Goal: Information Seeking & Learning: Learn about a topic

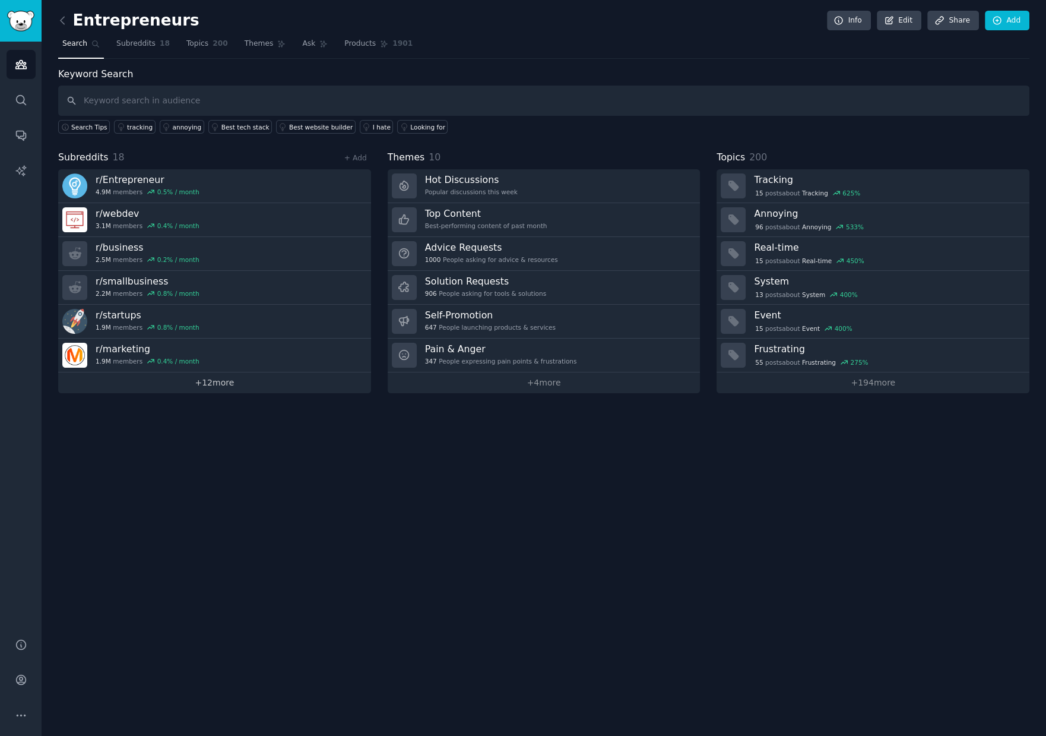
click at [226, 379] on link "+ 12 more" at bounding box center [214, 382] width 313 height 21
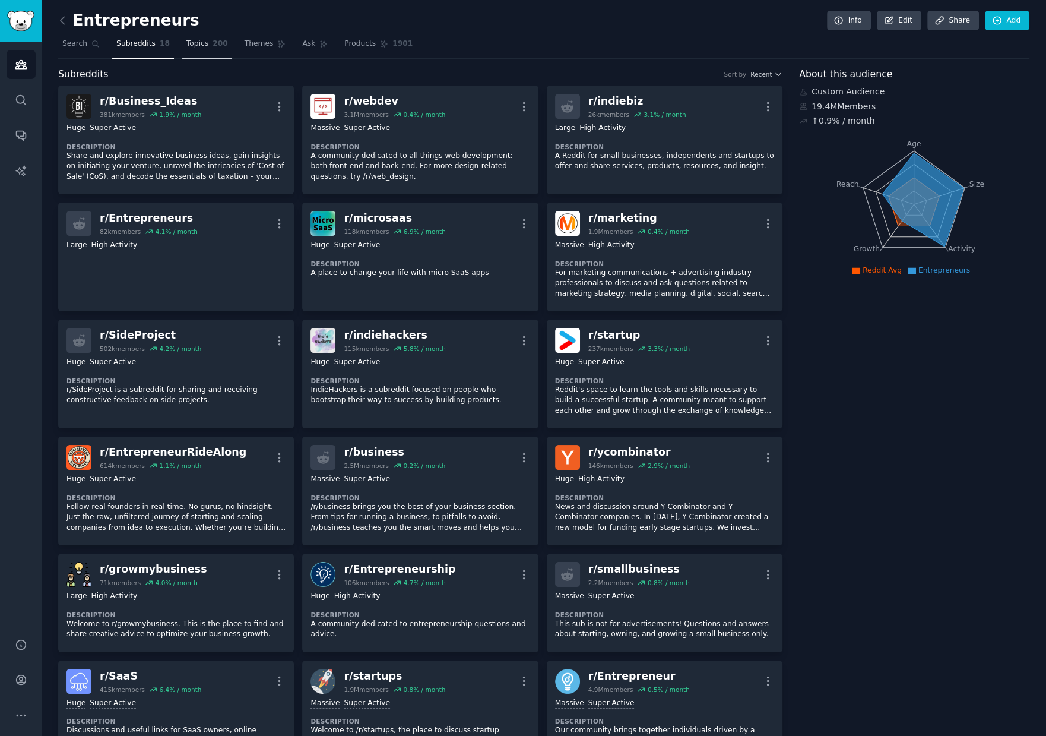
click at [198, 43] on span "Topics" at bounding box center [197, 44] width 22 height 11
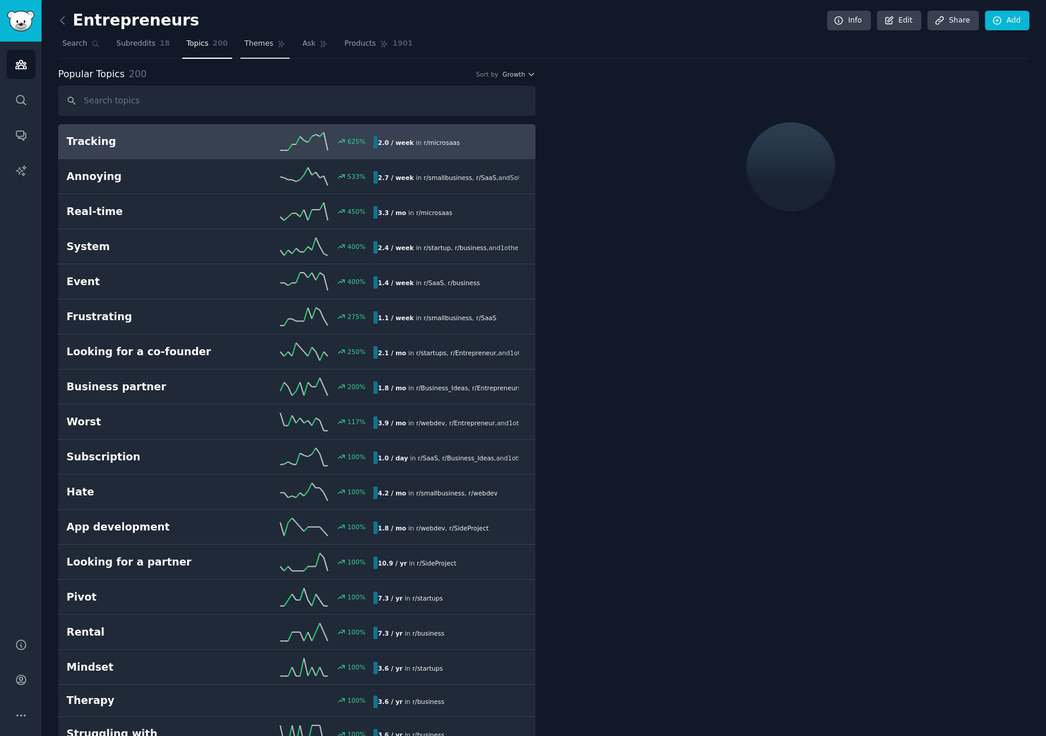
click at [264, 43] on span "Themes" at bounding box center [259, 44] width 29 height 11
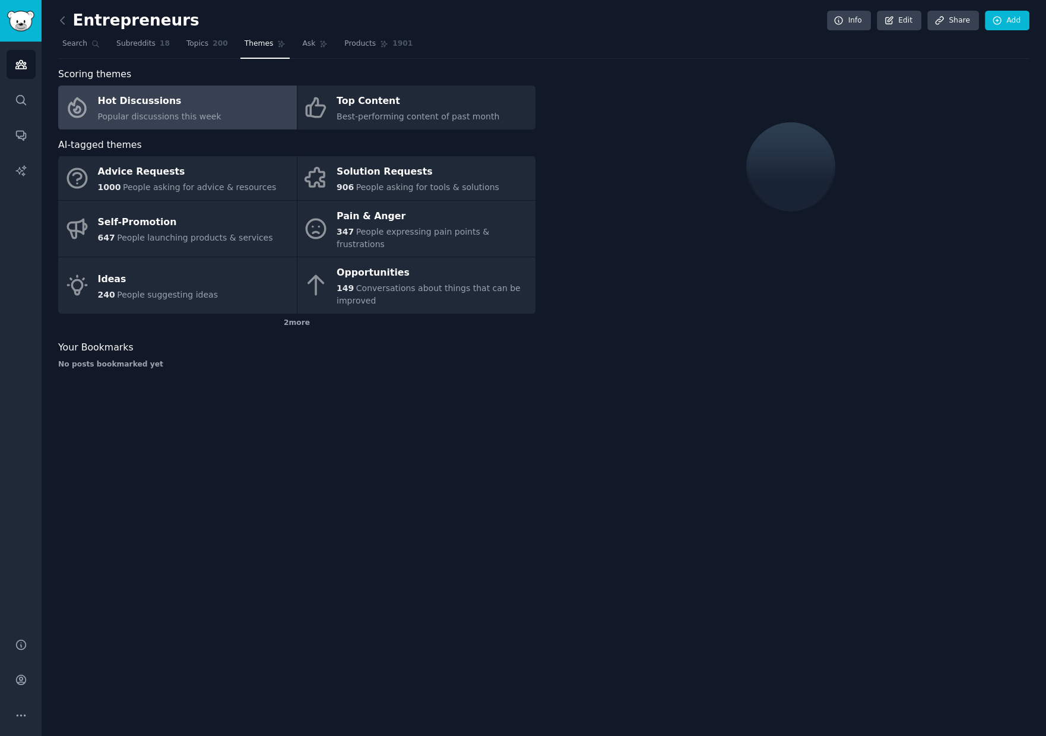
click at [243, 113] on link "Hot Discussions Popular discussions this week" at bounding box center [177, 108] width 239 height 44
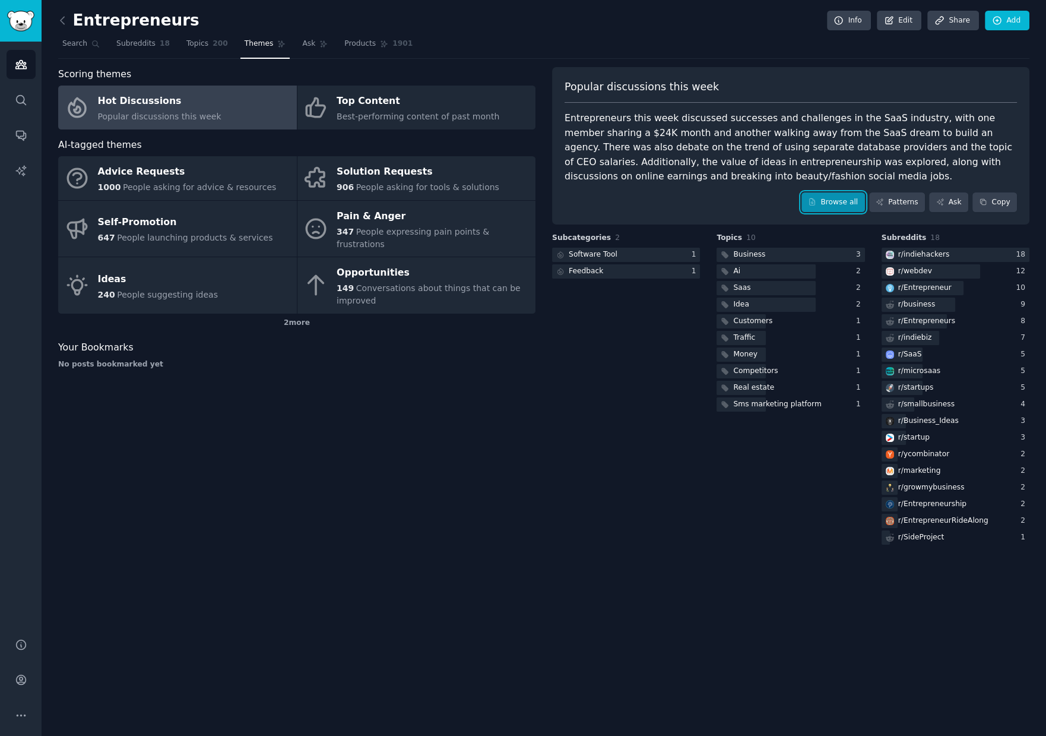
click at [839, 198] on link "Browse all" at bounding box center [834, 202] width 64 height 20
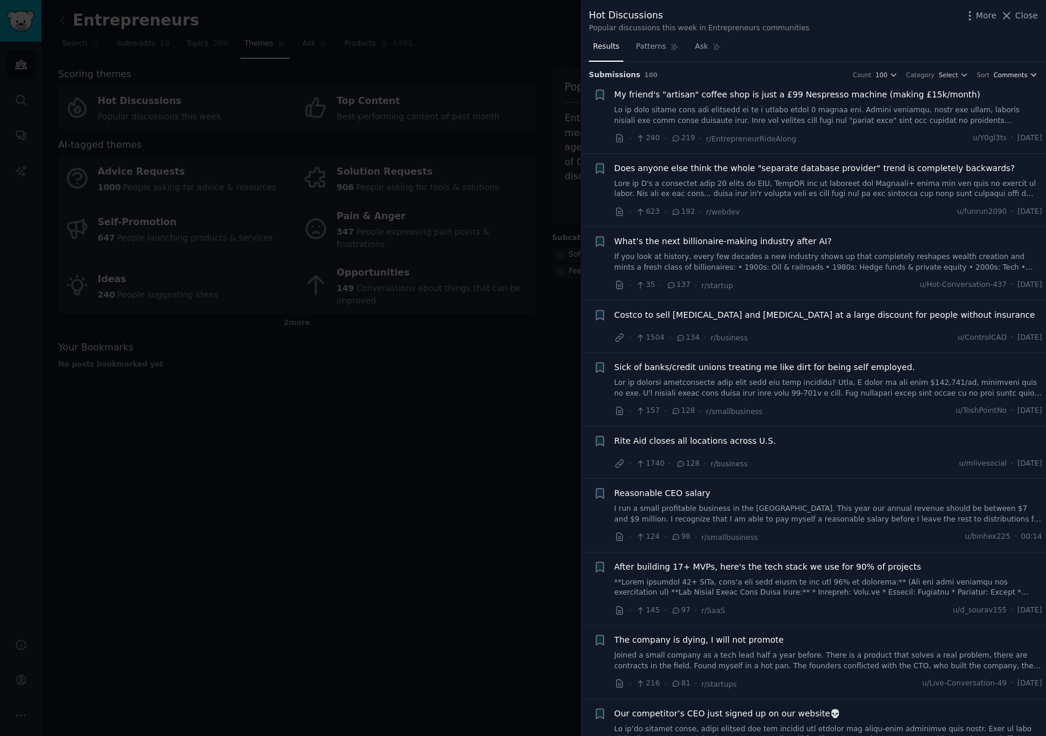
click at [1026, 77] on button "Comments" at bounding box center [1016, 75] width 44 height 8
click at [971, 137] on div "Recent" at bounding box center [978, 139] width 110 height 21
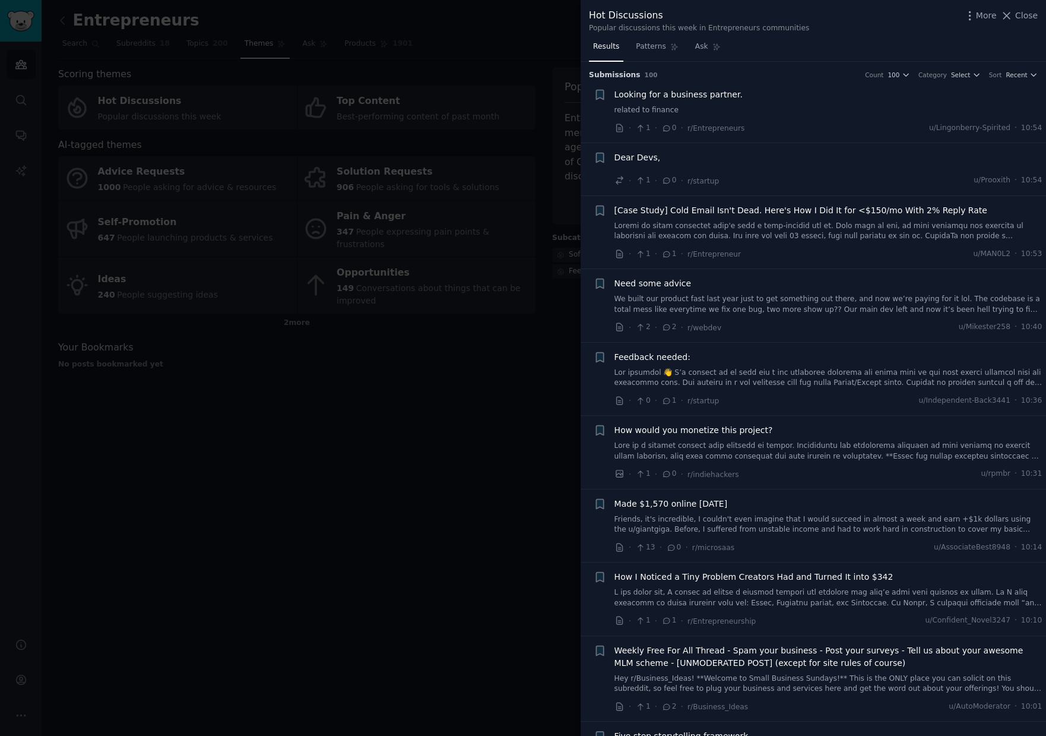
click at [671, 157] on div "Dear Devs," at bounding box center [829, 157] width 428 height 12
click at [647, 157] on span "Dear Devs," at bounding box center [638, 157] width 46 height 12
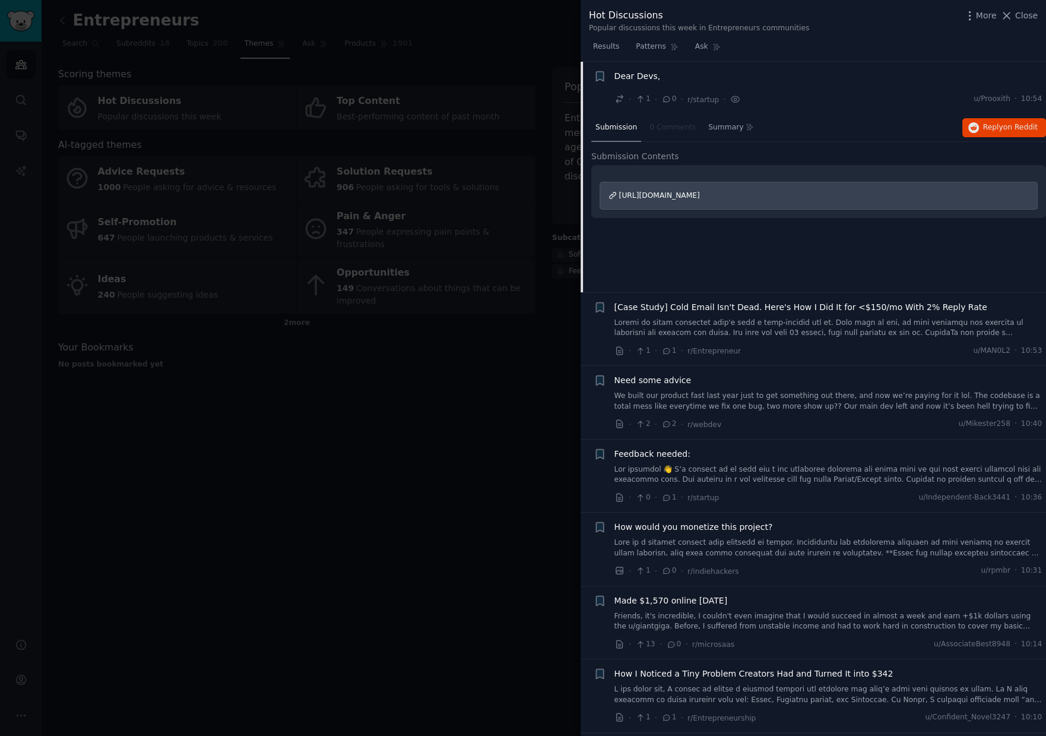
scroll to position [122, 0]
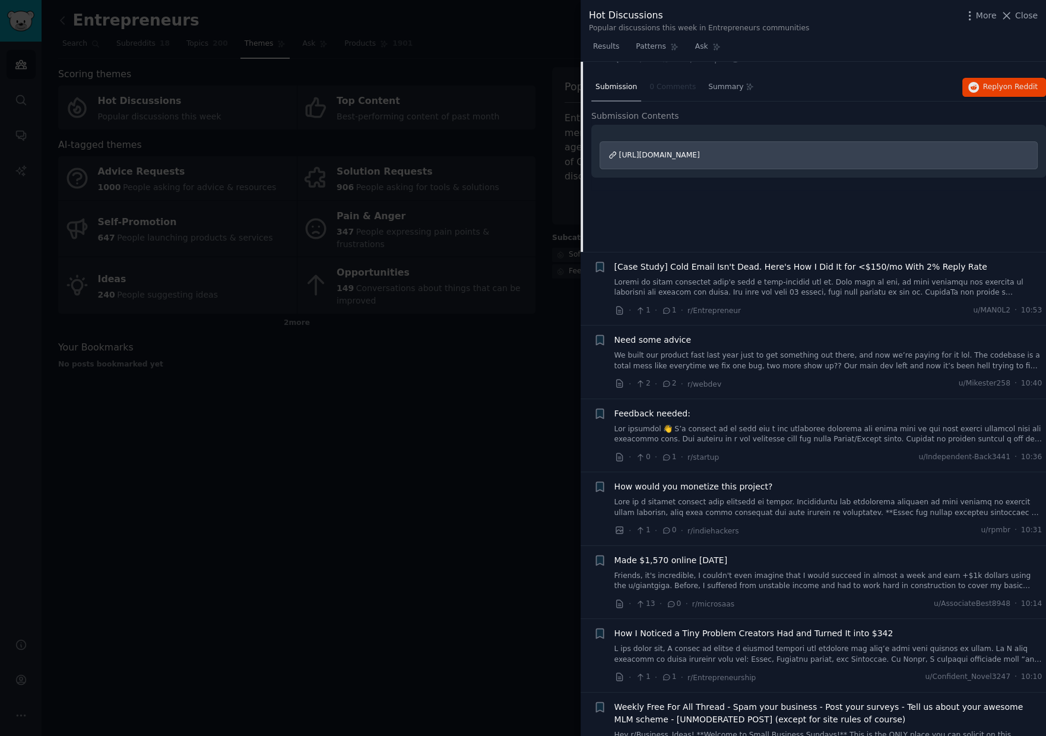
click at [811, 265] on span "[Case Study] Cold Email Isn't Dead. Here's How I Did It for <$150/mo With 2% Re…" at bounding box center [801, 267] width 373 height 12
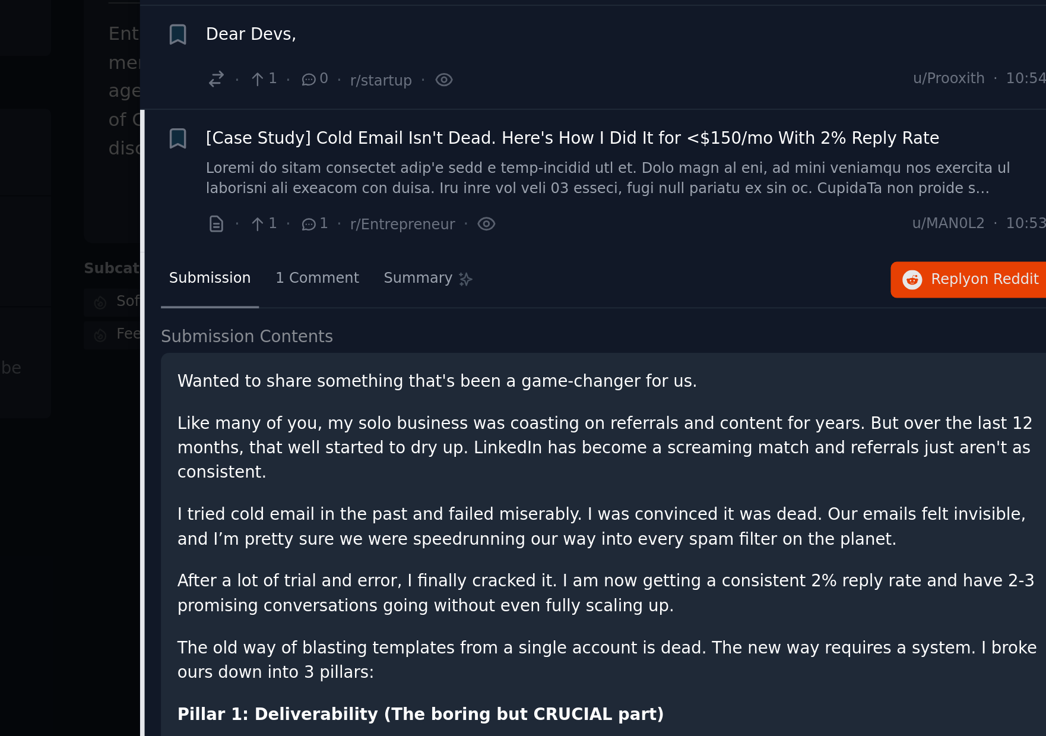
scroll to position [42, 0]
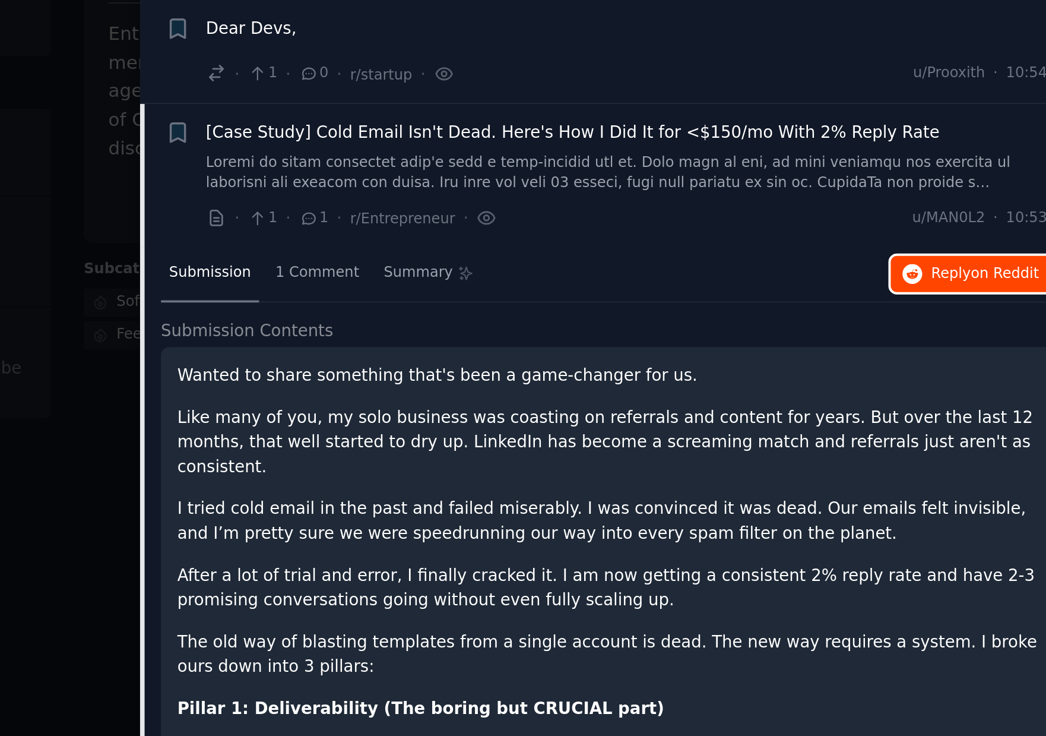
click at [995, 238] on span "Reply on Reddit" at bounding box center [1010, 240] width 55 height 11
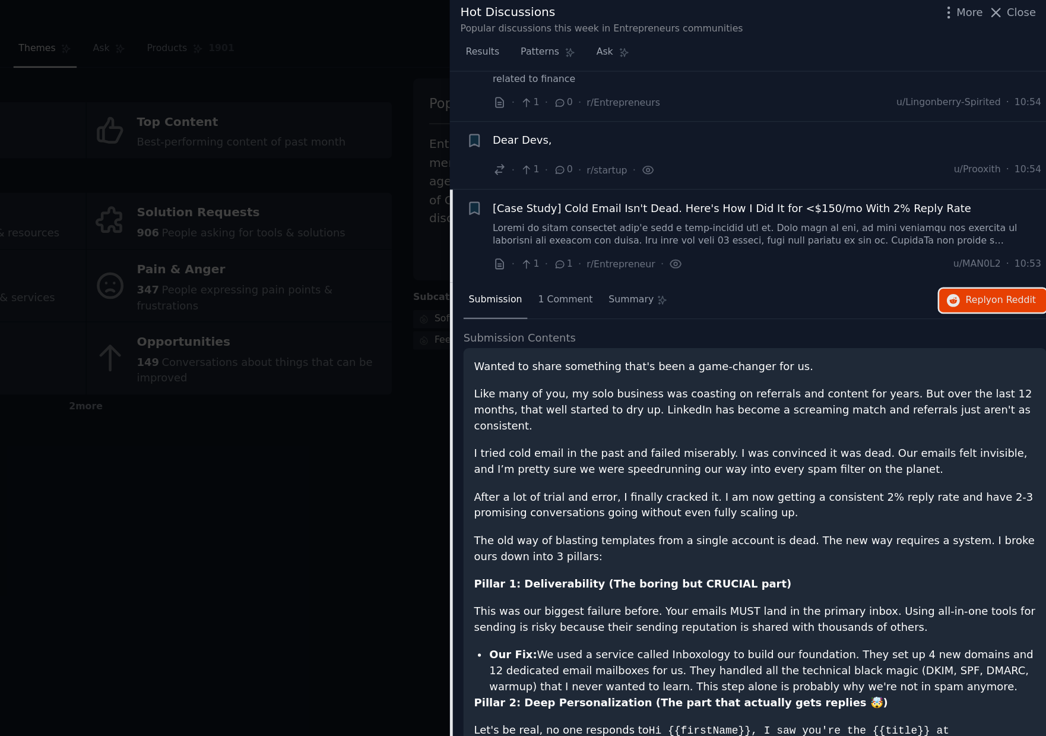
scroll to position [0, 0]
click at [852, 189] on link at bounding box center [829, 189] width 428 height 21
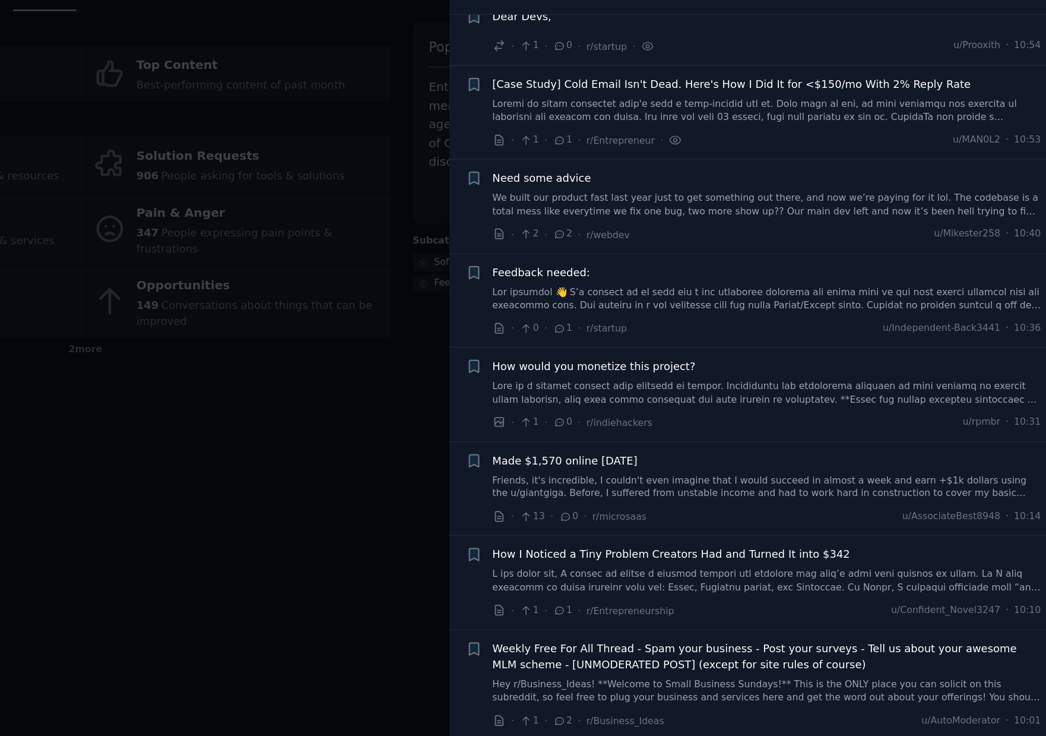
scroll to position [134, 0]
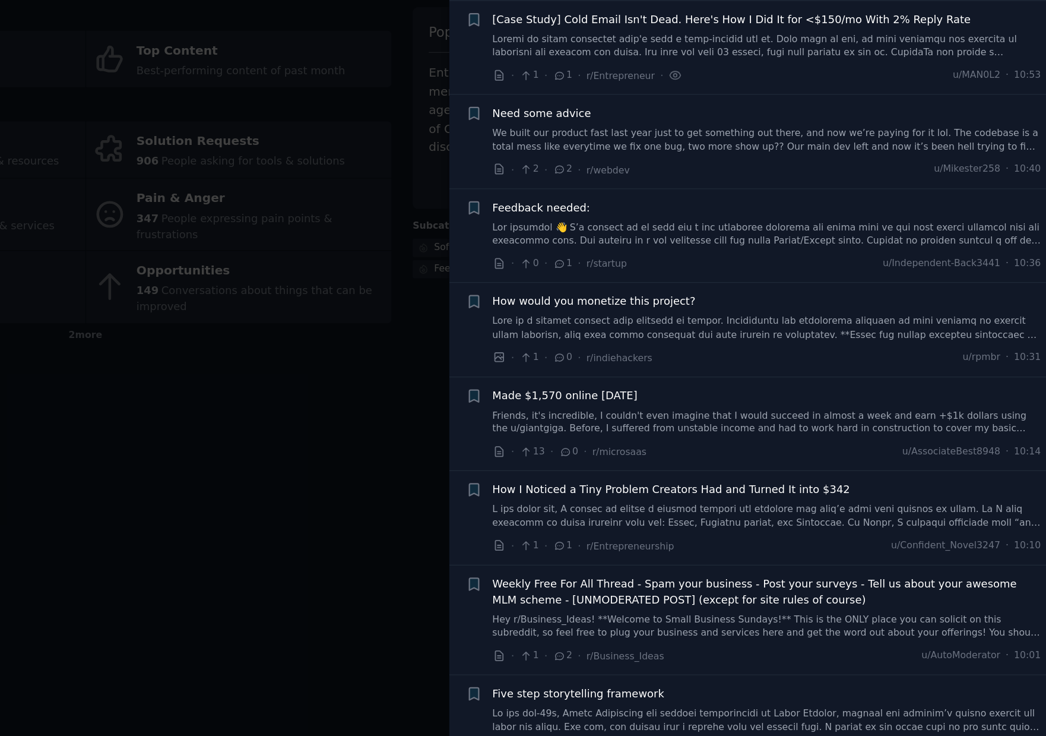
click at [850, 166] on link "We built our product fast last year just to get something out there, and now we…" at bounding box center [829, 170] width 428 height 21
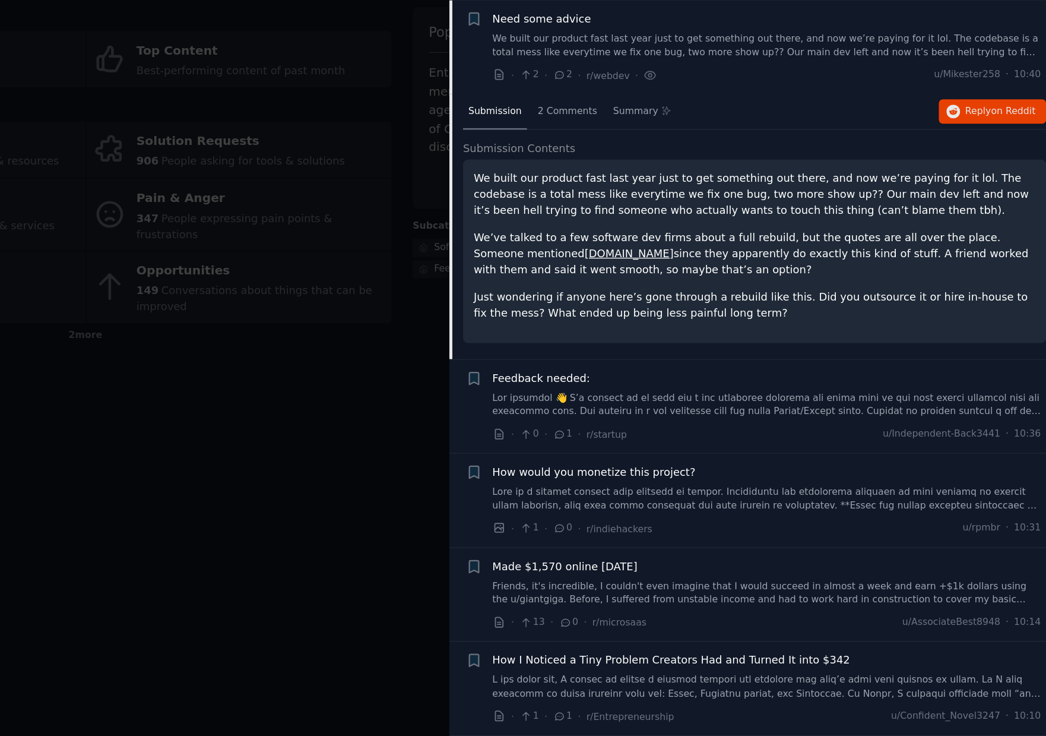
scroll to position [202, 0]
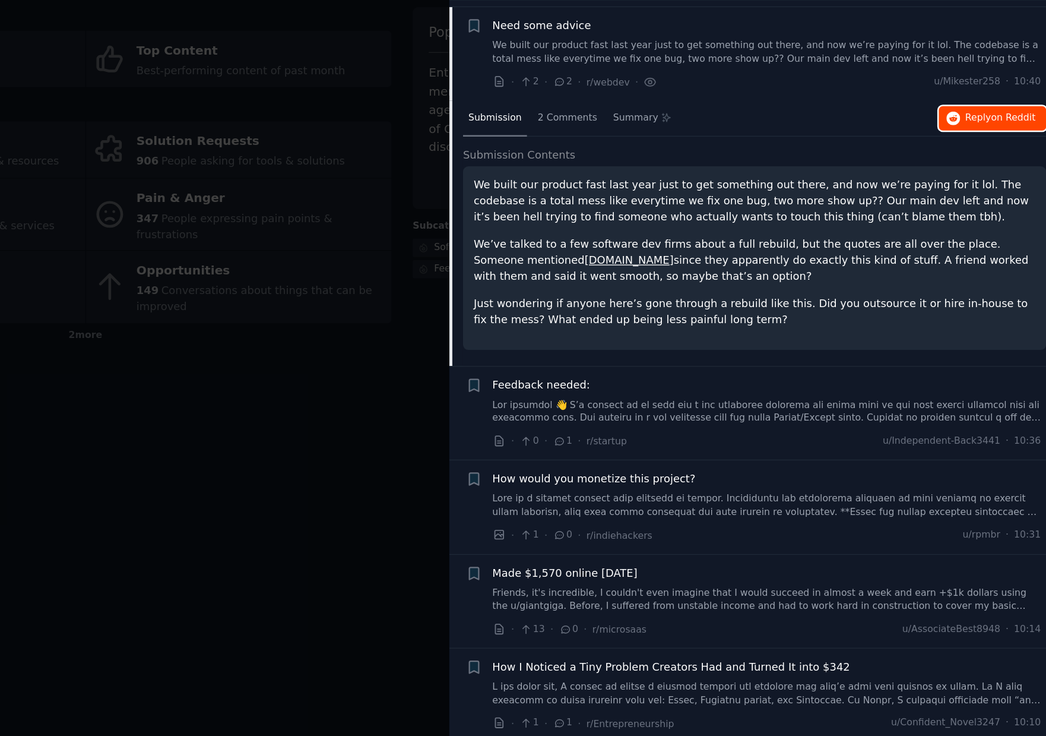
click at [1011, 152] on span "on Reddit" at bounding box center [1021, 153] width 34 height 8
click at [781, 387] on link at bounding box center [829, 382] width 428 height 21
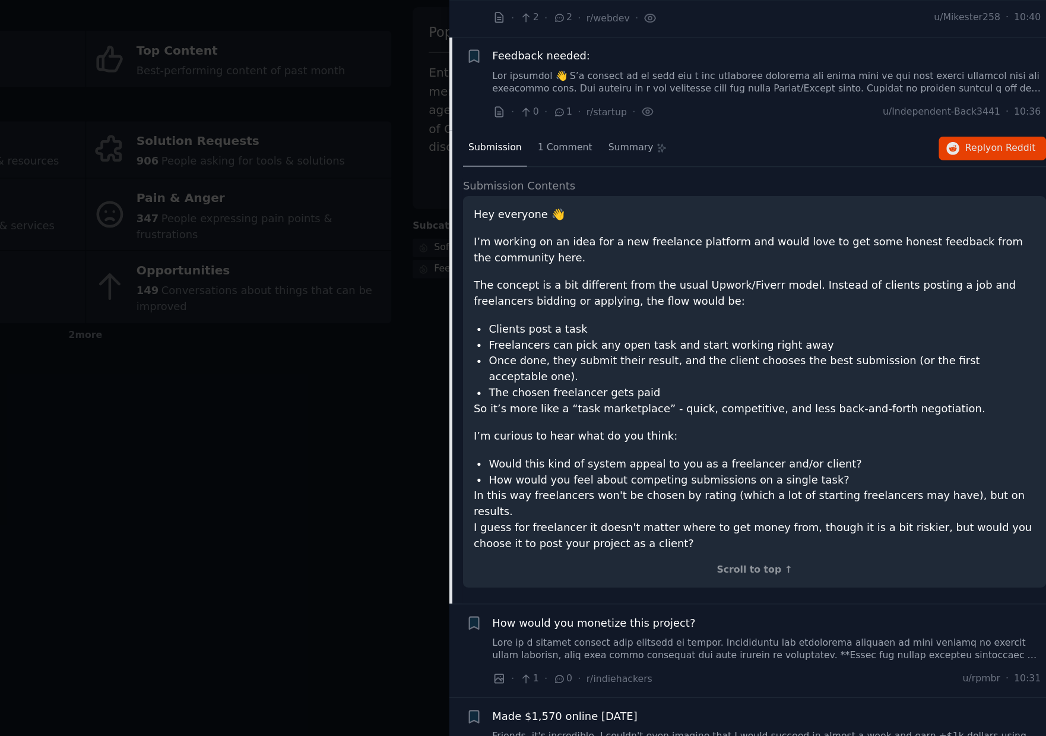
scroll to position [280, 0]
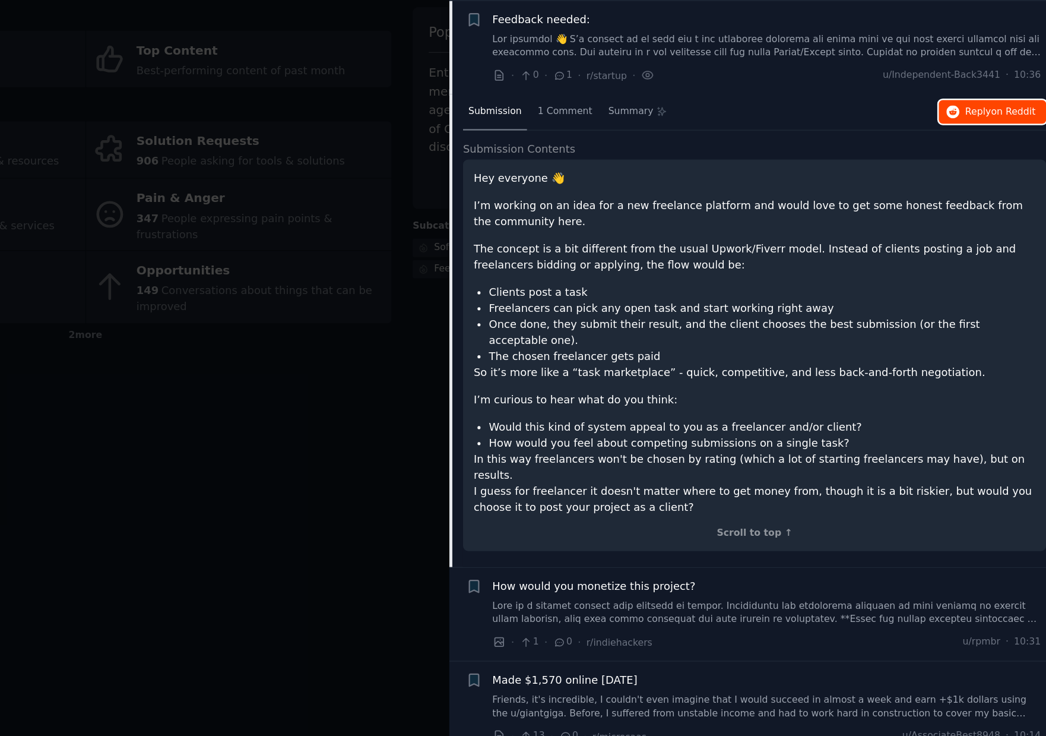
click at [997, 147] on span "Reply on Reddit" at bounding box center [1010, 149] width 55 height 11
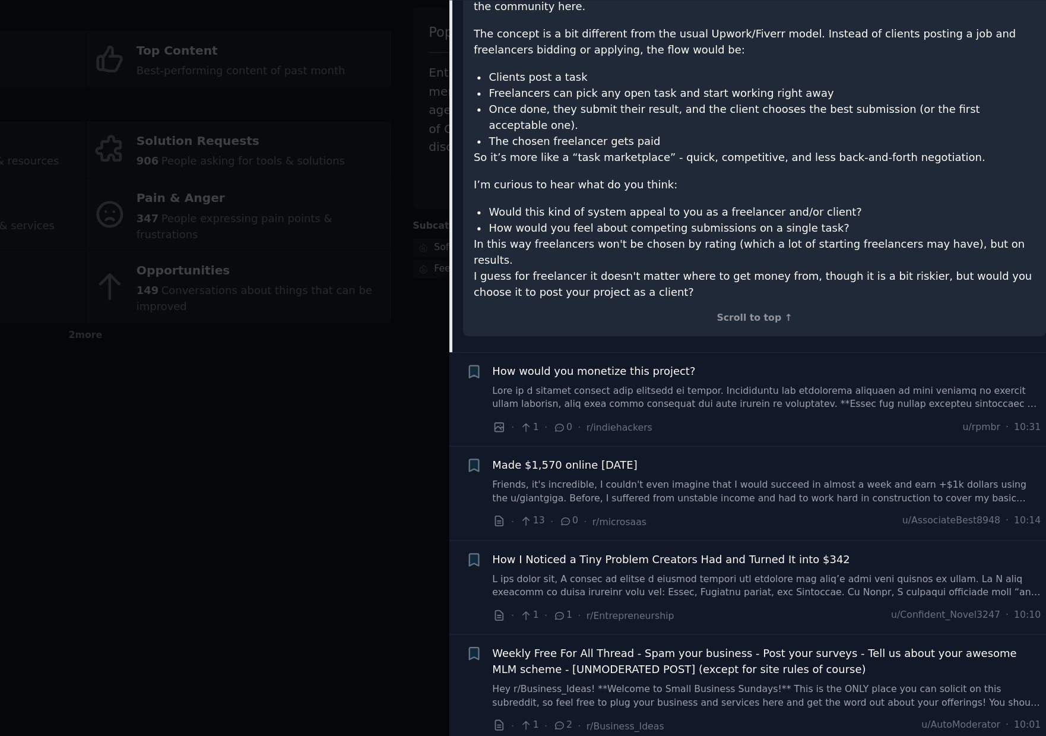
scroll to position [464, 0]
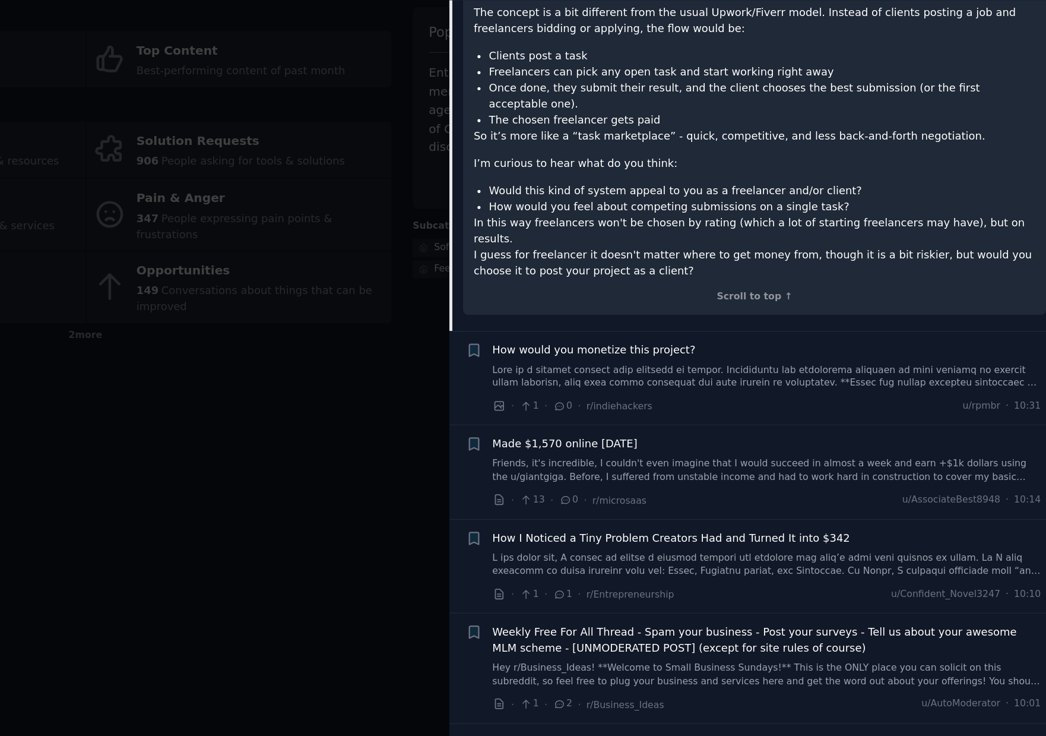
click at [746, 328] on span "How would you monetize this project?" at bounding box center [694, 334] width 159 height 12
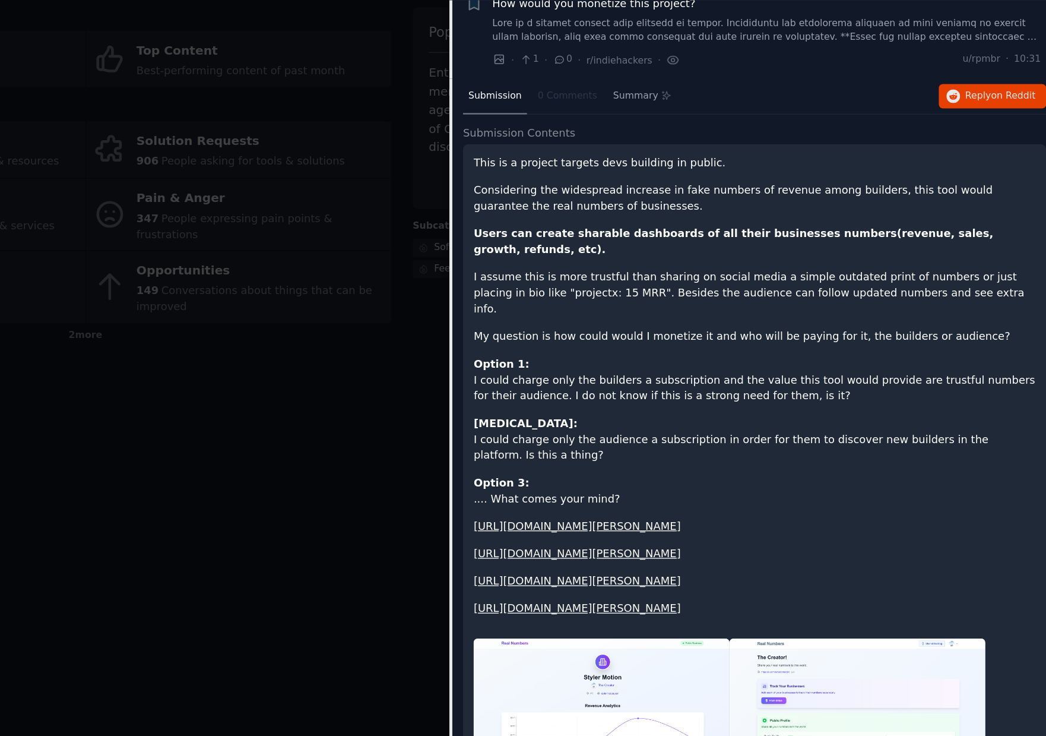
scroll to position [353, 0]
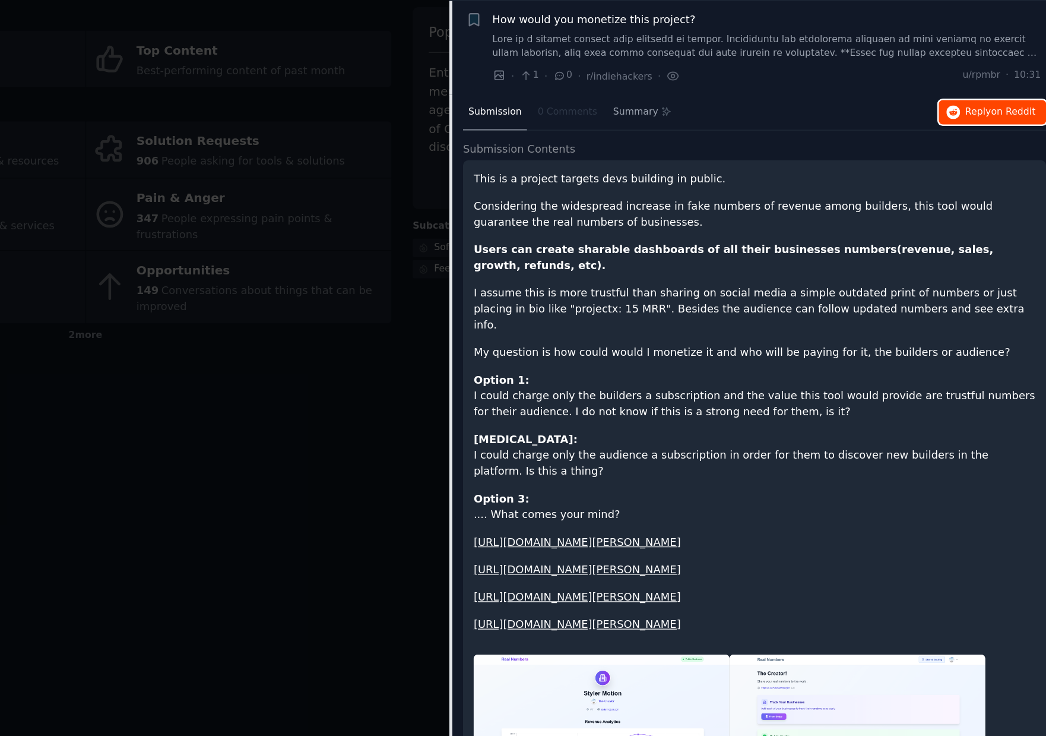
click at [1007, 151] on span "on Reddit" at bounding box center [1021, 148] width 34 height 8
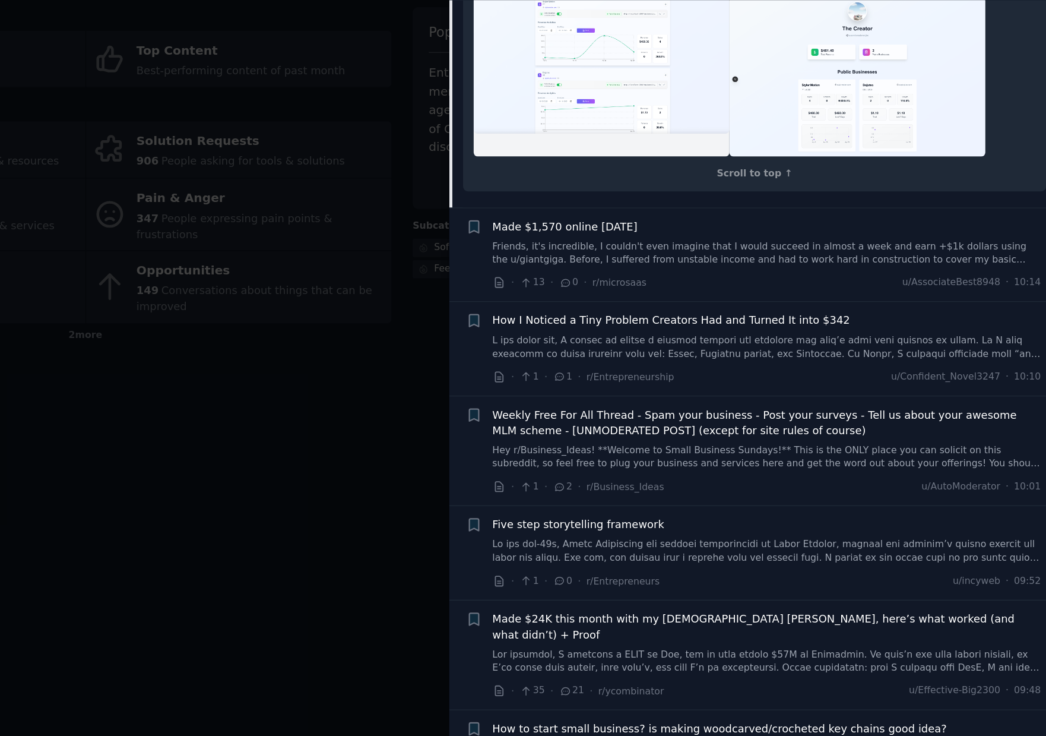
scroll to position [997, 0]
click at [900, 341] on div "How I Noticed a Tiny Problem Creators Had and Turned It into $342" at bounding box center [829, 322] width 428 height 37
click at [866, 317] on span "How I Noticed a Tiny Problem Creators Had and Turned It into $342" at bounding box center [754, 310] width 279 height 12
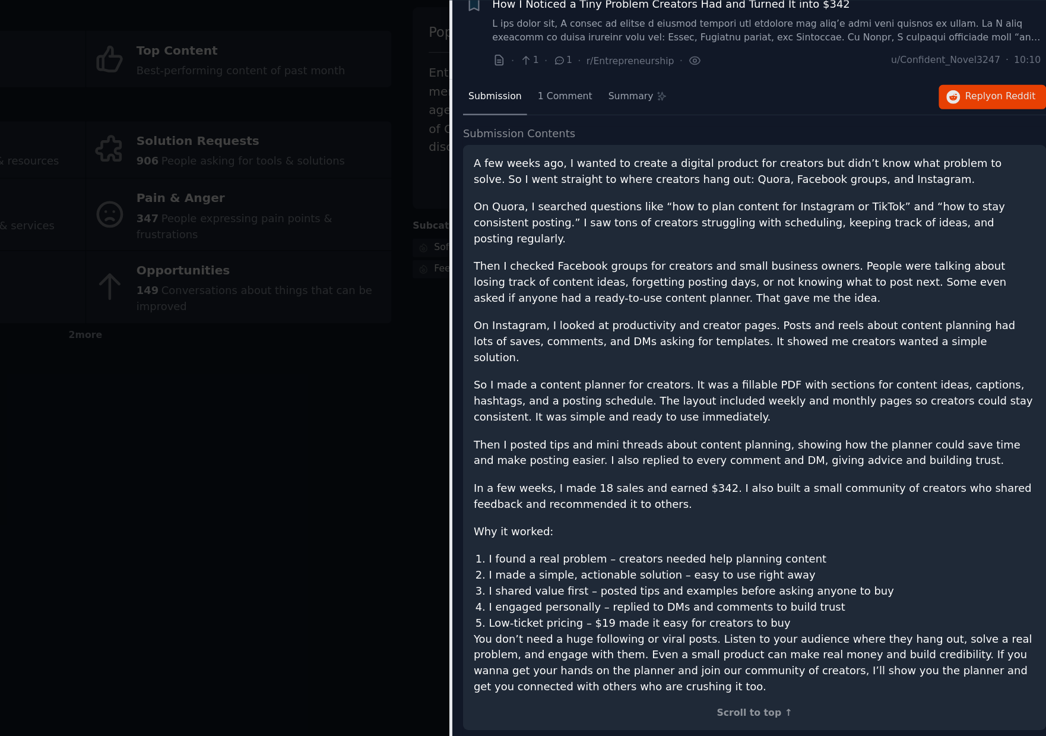
scroll to position [500, 0]
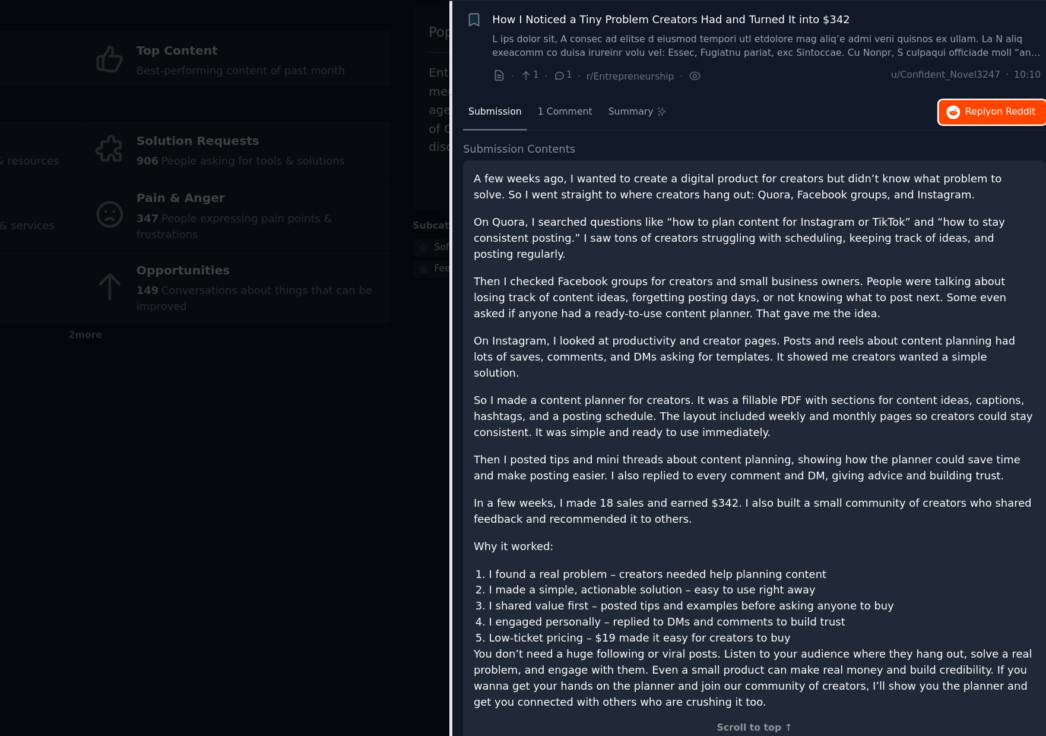
click at [994, 145] on span "Reply on Reddit" at bounding box center [1010, 149] width 55 height 11
